Goal: Ask a question

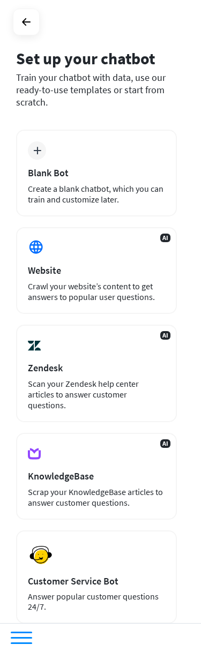
click at [124, 282] on div "Crawl your website’s content to get answers to popular user questions." at bounding box center [96, 291] width 137 height 21
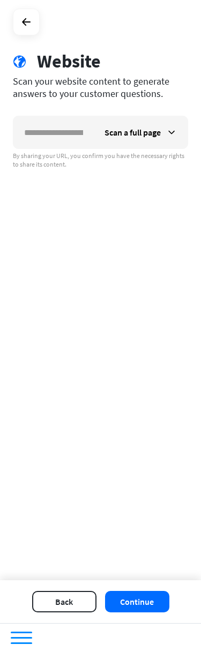
click at [165, 133] on div "Scan a full page" at bounding box center [141, 132] width 94 height 32
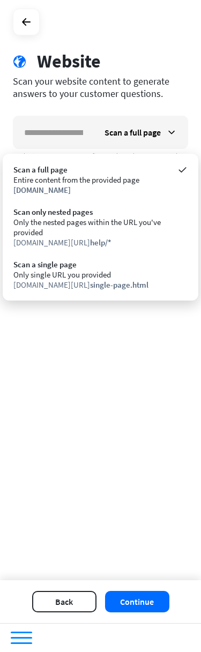
click at [145, 594] on button "Continue" at bounding box center [137, 601] width 64 height 21
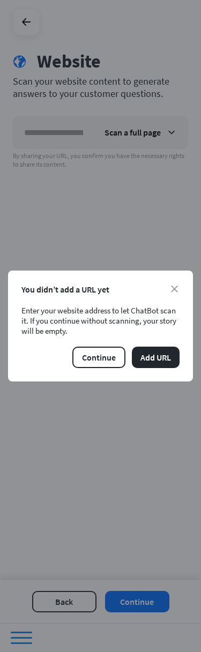
click at [102, 356] on button "Continue" at bounding box center [98, 356] width 53 height 21
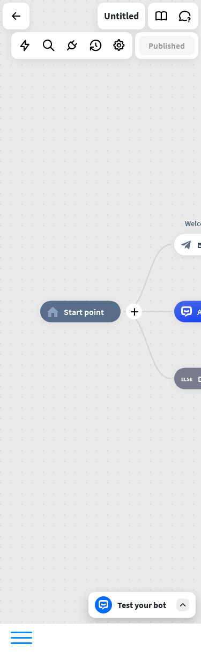
click at [47, 43] on icon at bounding box center [48, 46] width 14 height 14
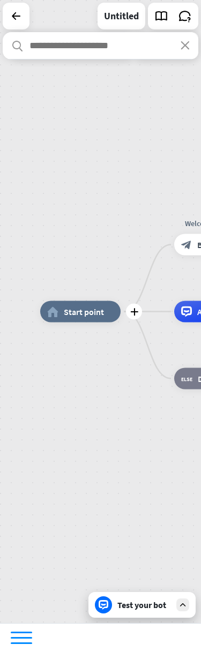
click at [184, 41] on icon "close" at bounding box center [184, 45] width 9 height 9
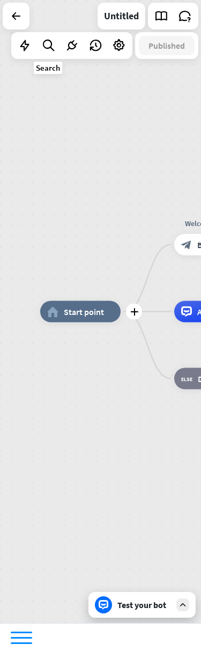
click at [47, 45] on icon at bounding box center [48, 46] width 14 height 14
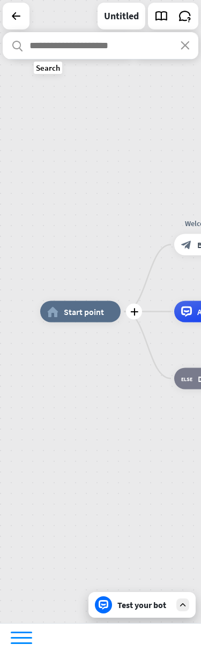
click at [81, 43] on input "text" at bounding box center [100, 45] width 195 height 27
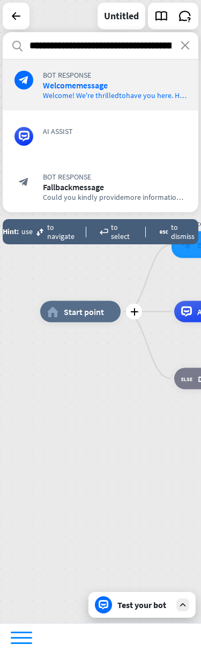
type input "**********"
click at [16, 634] on div at bounding box center [21, 637] width 21 height 12
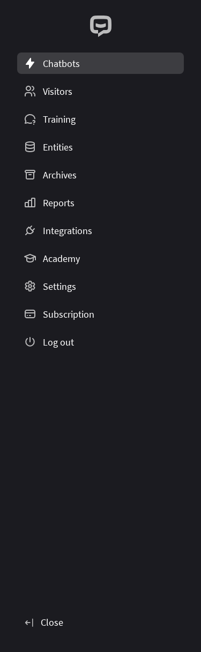
click at [58, 286] on div "Settings" at bounding box center [59, 286] width 33 height 12
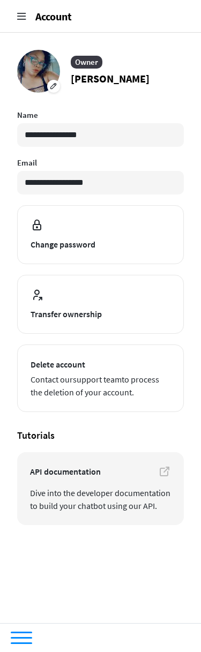
click at [48, 383] on span "Contact our support team to process the deletion of your account." at bounding box center [101, 386] width 140 height 26
